Goal: Task Accomplishment & Management: Manage account settings

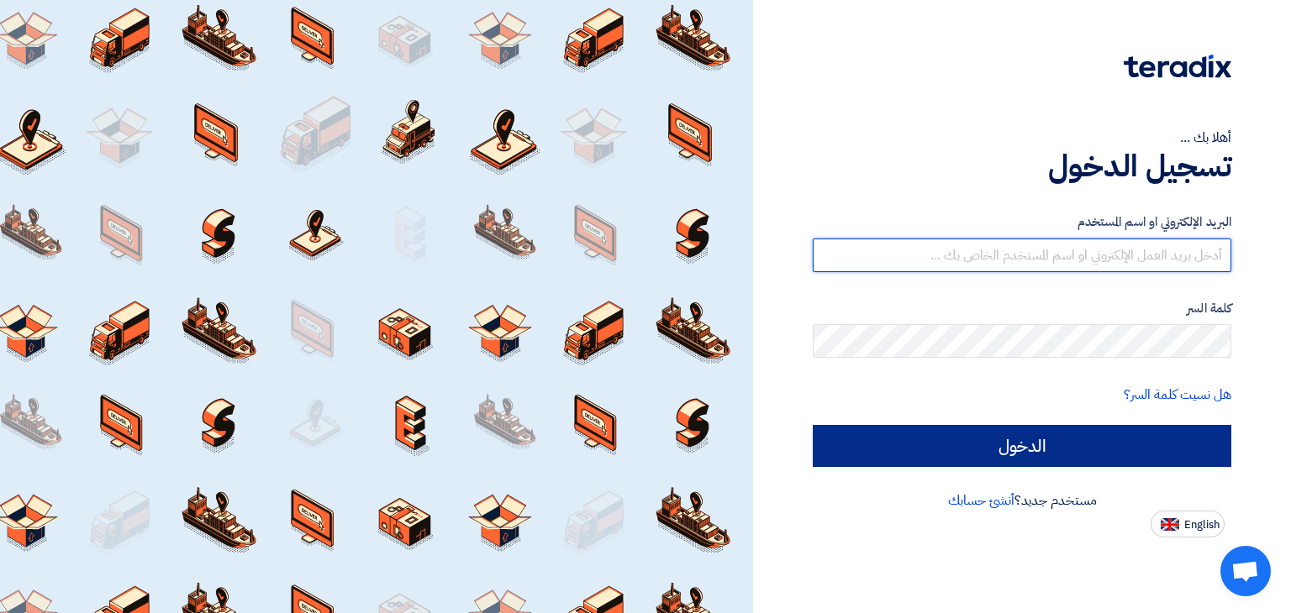
type input "[PERSON_NAME][EMAIL_ADDRESS][DOMAIN_NAME]"
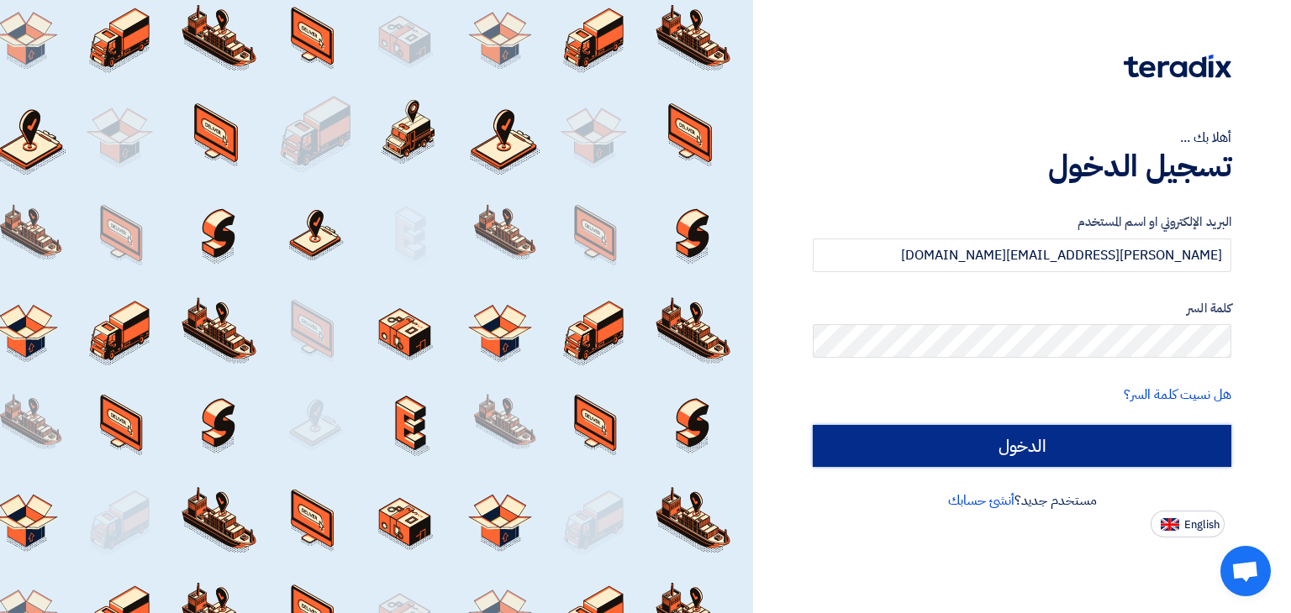
click at [1012, 449] on input "الدخول" at bounding box center [1021, 446] width 418 height 42
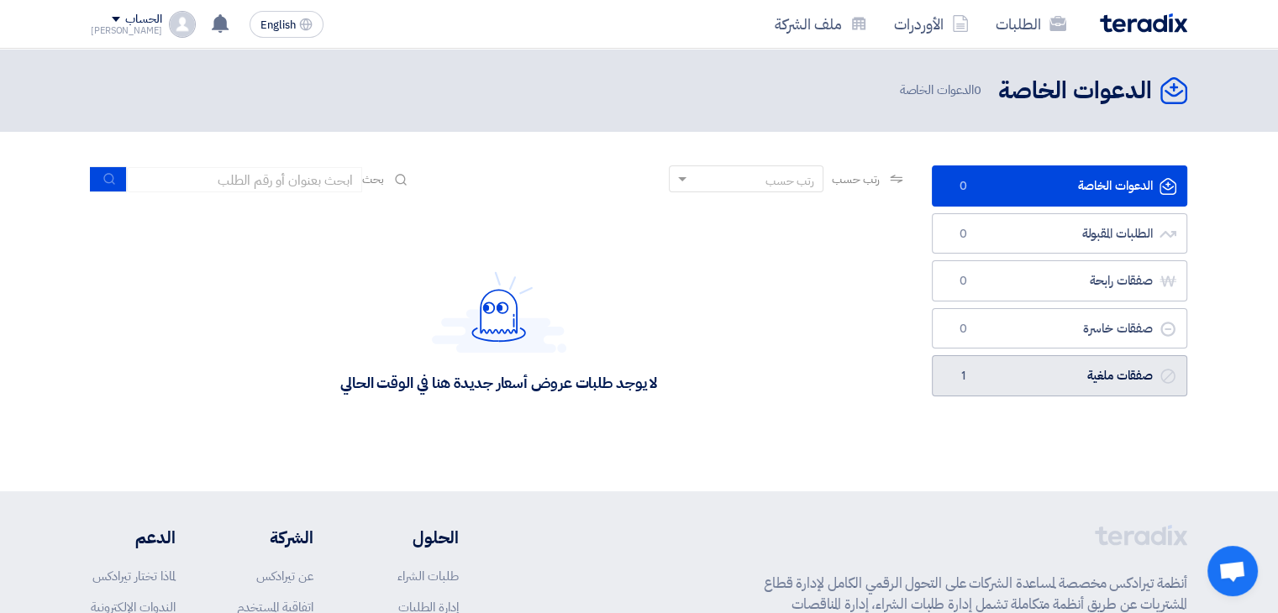
click at [1021, 371] on link "صفقات ملغية صفقات ملغية 1" at bounding box center [1059, 375] width 255 height 41
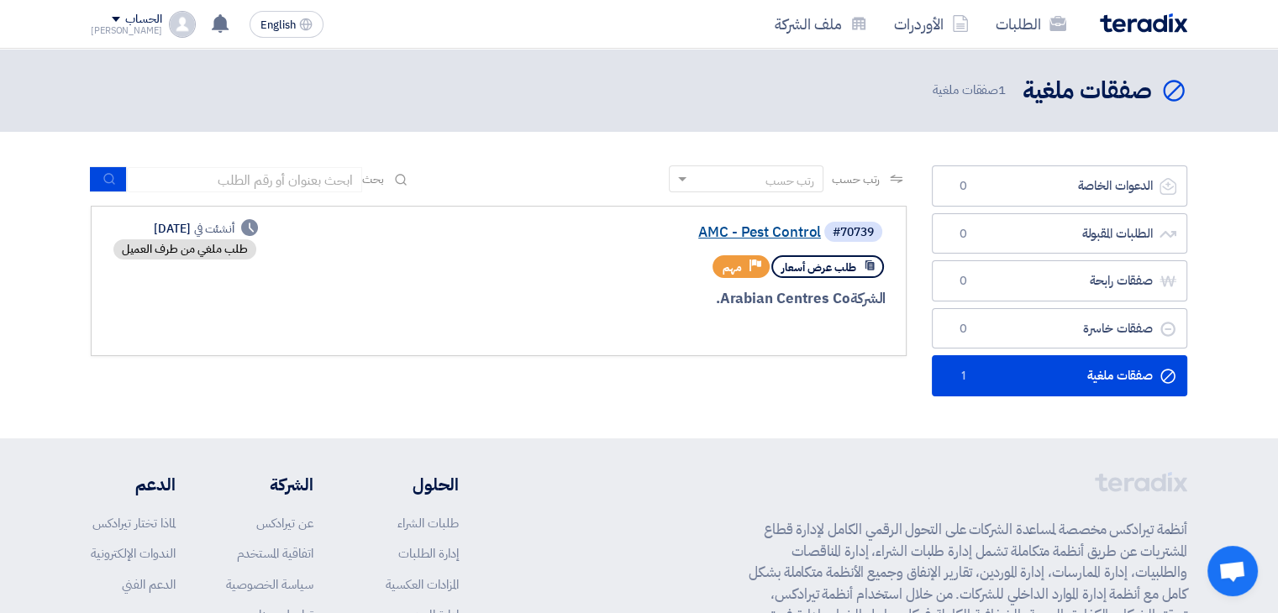
click at [733, 229] on link "AMC - Pest Control" at bounding box center [653, 232] width 336 height 15
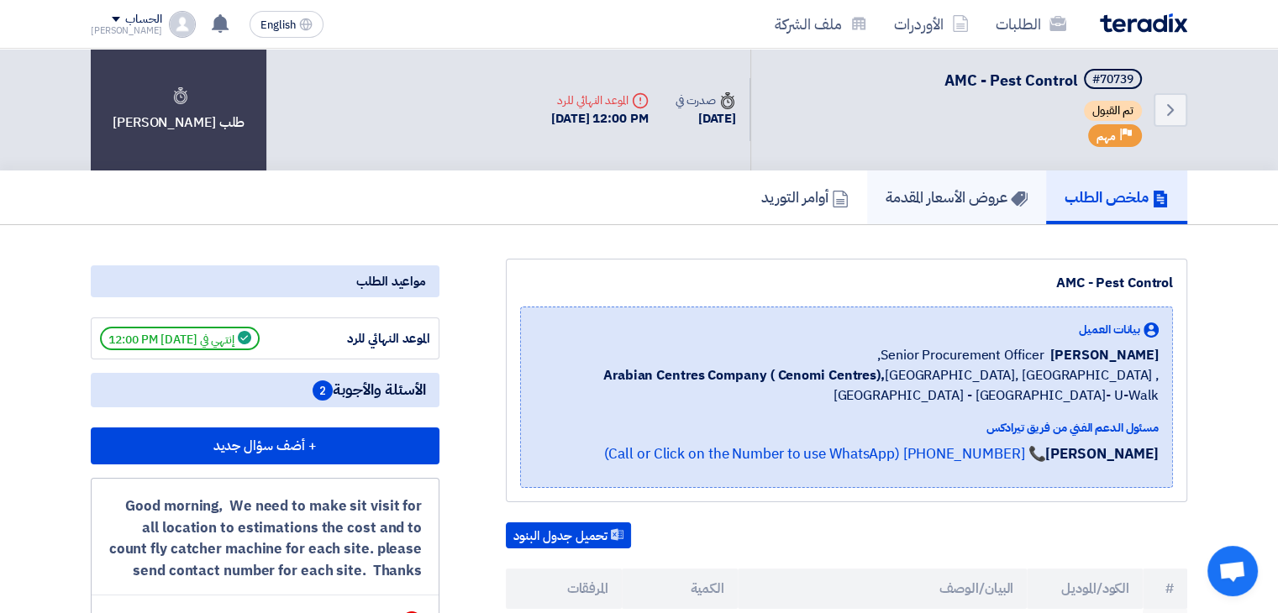
click at [921, 196] on h5 "عروض الأسعار المقدمة" at bounding box center [957, 196] width 142 height 19
